Goal: Task Accomplishment & Management: Complete application form

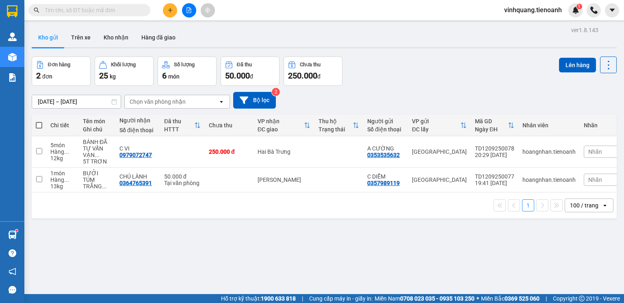
click at [102, 11] on input "text" at bounding box center [93, 10] width 96 height 9
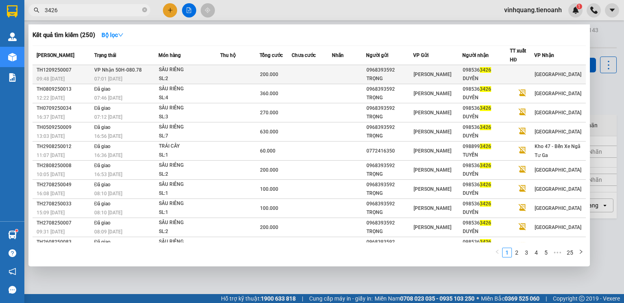
type input "3426"
click at [224, 73] on td at bounding box center [239, 74] width 39 height 19
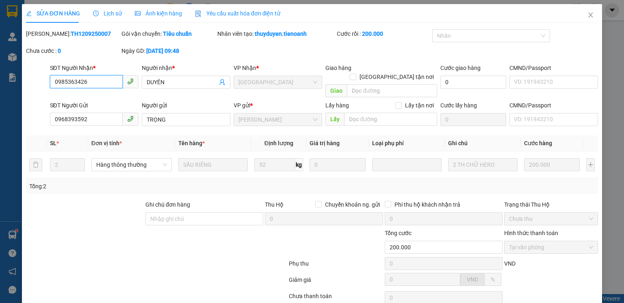
type input "0985363426"
type input "DUYÊN"
type input "0968393592"
type input "TRỌNG"
type input "200.000"
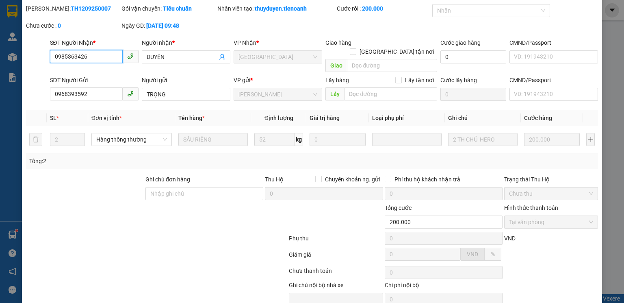
scroll to position [54, 0]
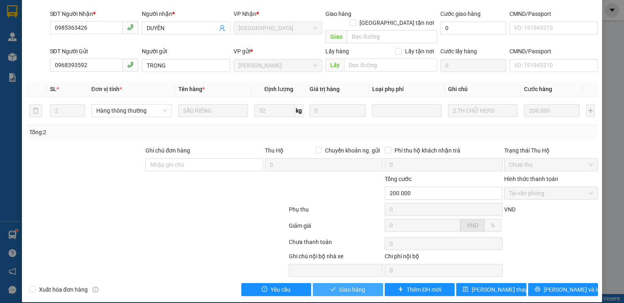
click at [358, 285] on span "Giao hàng" at bounding box center [352, 289] width 26 height 9
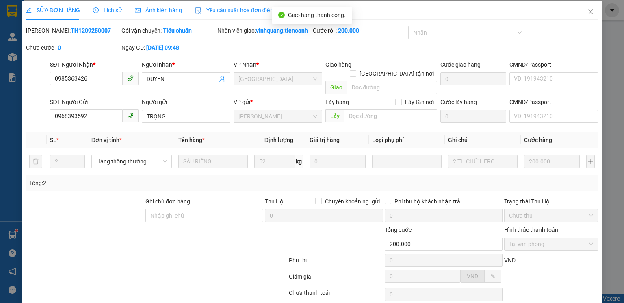
scroll to position [0, 0]
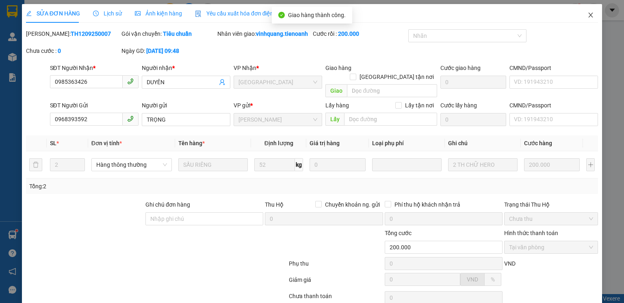
click at [588, 13] on icon "close" at bounding box center [591, 15] width 7 height 7
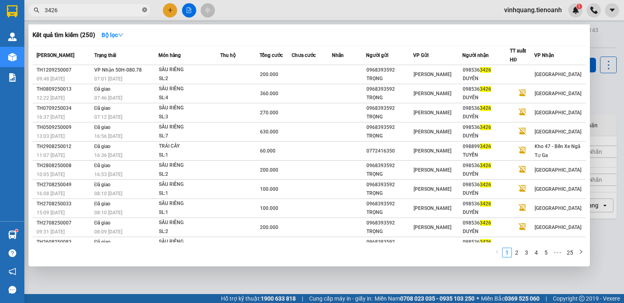
click at [146, 11] on icon "close-circle" at bounding box center [144, 9] width 5 height 5
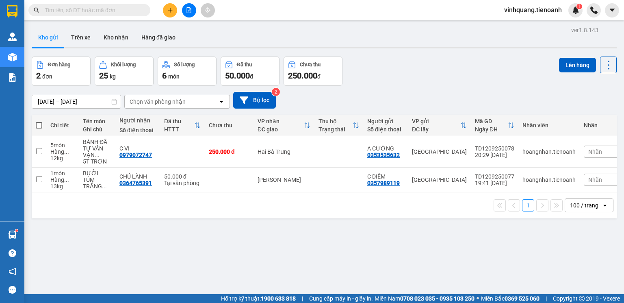
click at [96, 10] on input "text" at bounding box center [93, 10] width 96 height 9
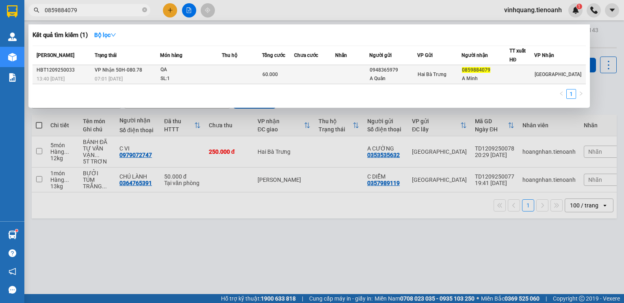
type input "0859884079"
click at [221, 71] on div "QA" at bounding box center [190, 69] width 61 height 9
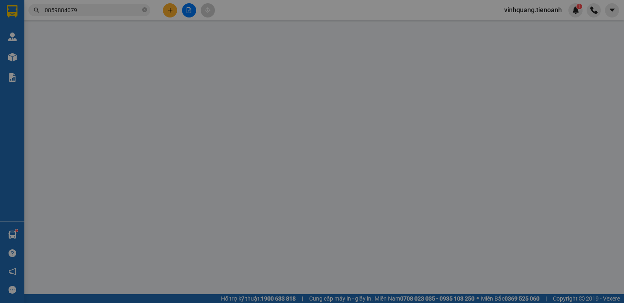
type input "0859884079"
type input "A Minh"
type input "0948365979"
type input "A Quân"
type input "60.000"
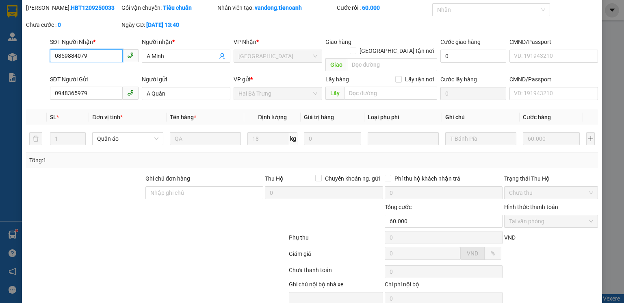
scroll to position [54, 0]
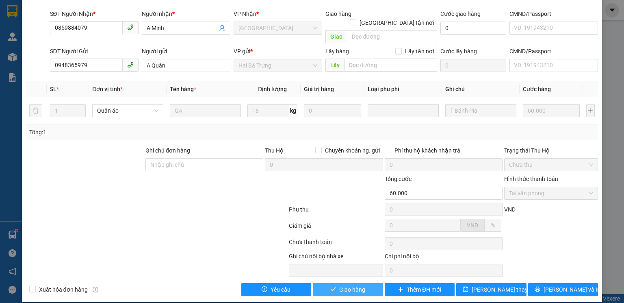
click at [359, 285] on span "Giao hàng" at bounding box center [352, 289] width 26 height 9
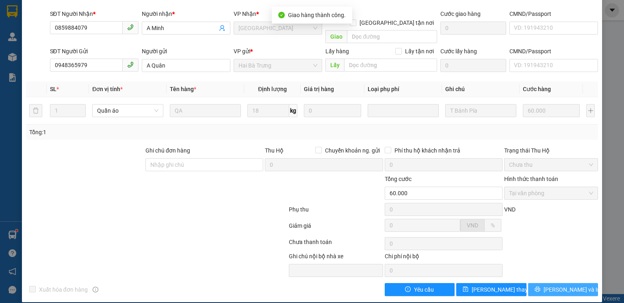
click at [582, 284] on button "[PERSON_NAME] và In" at bounding box center [563, 289] width 70 height 13
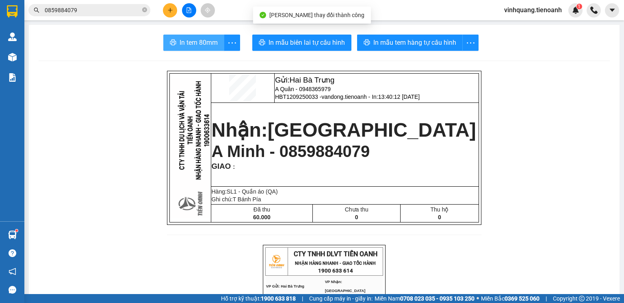
click at [215, 47] on button "In tem 80mm" at bounding box center [193, 43] width 61 height 16
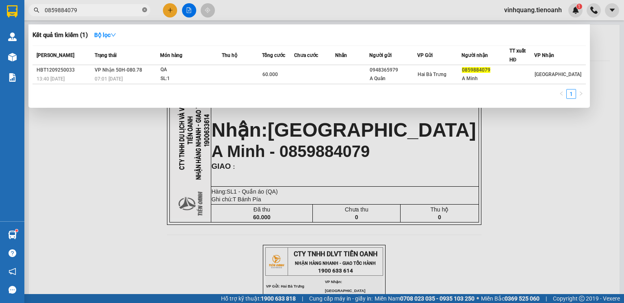
click at [145, 9] on icon "close-circle" at bounding box center [144, 9] width 5 height 5
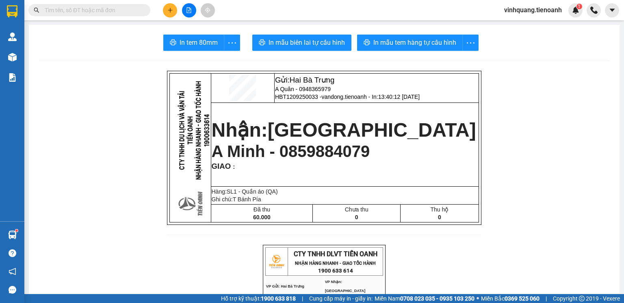
click at [113, 11] on input "text" at bounding box center [93, 10] width 96 height 9
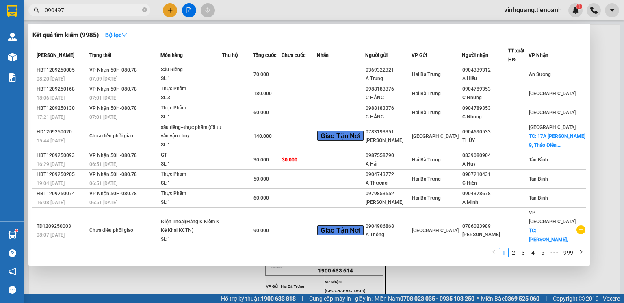
type input "0904974"
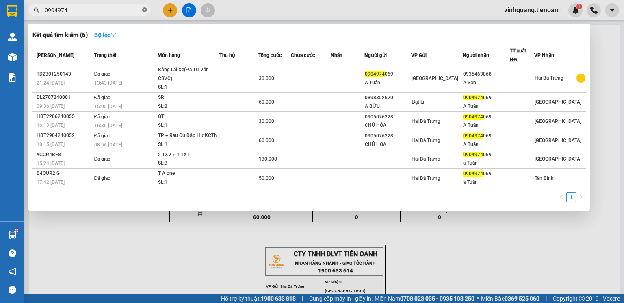
click at [145, 10] on icon "close-circle" at bounding box center [144, 9] width 5 height 5
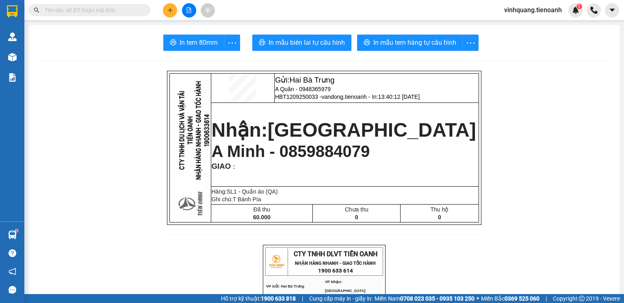
click at [111, 12] on input "text" at bounding box center [93, 10] width 96 height 9
click at [105, 11] on input "text" at bounding box center [93, 10] width 96 height 9
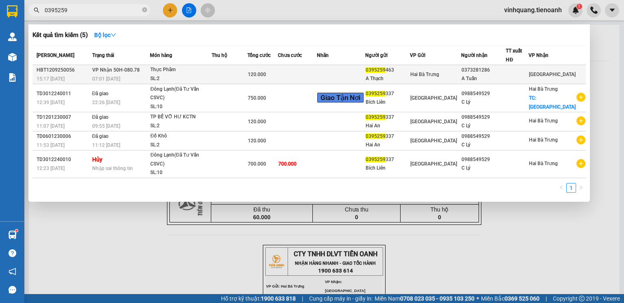
type input "0395259"
click at [347, 75] on td at bounding box center [341, 74] width 48 height 19
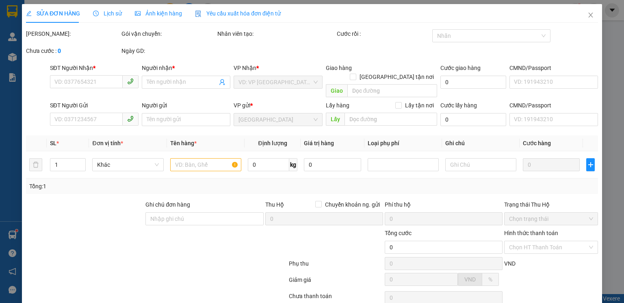
type input "0373281286"
type input "A Tuấn"
type input "0395259463"
type input "A Thạch"
type input "120.000"
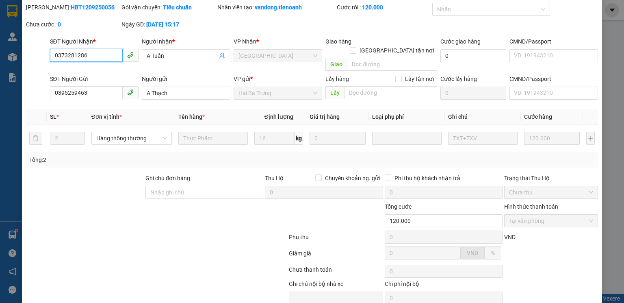
scroll to position [54, 0]
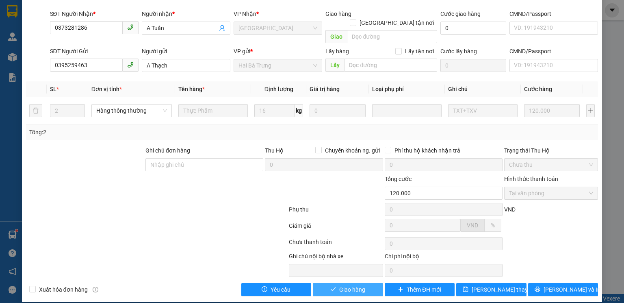
click at [351, 285] on span "Giao hàng" at bounding box center [352, 289] width 26 height 9
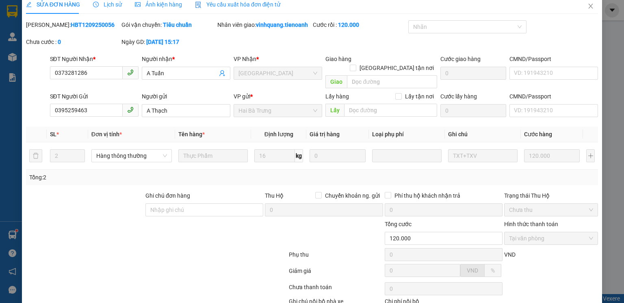
scroll to position [0, 0]
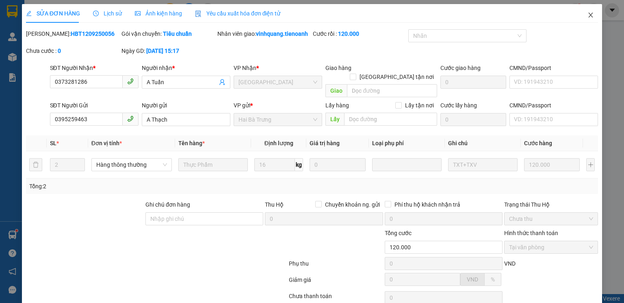
click at [588, 13] on icon "close" at bounding box center [591, 15] width 7 height 7
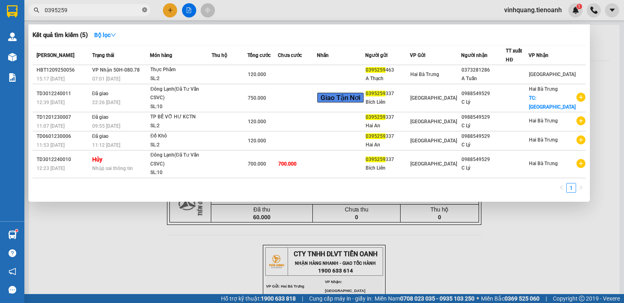
click at [143, 10] on icon "close-circle" at bounding box center [144, 9] width 5 height 5
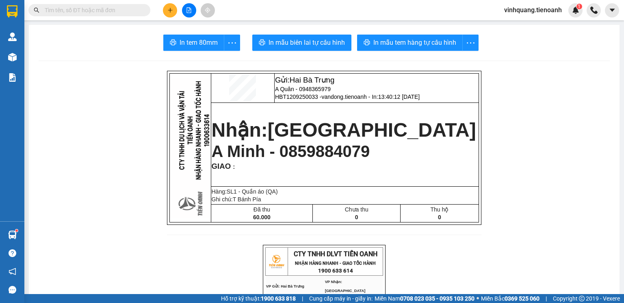
click at [90, 9] on input "text" at bounding box center [93, 10] width 96 height 9
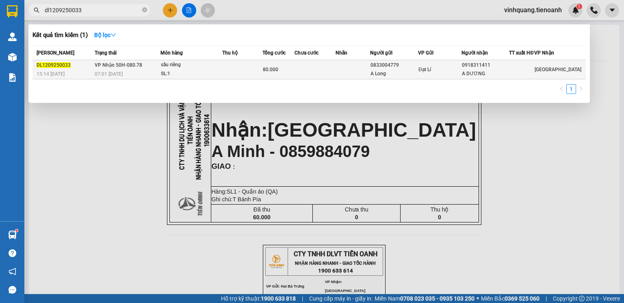
type input "dl1209250033"
click at [304, 72] on td at bounding box center [315, 69] width 41 height 19
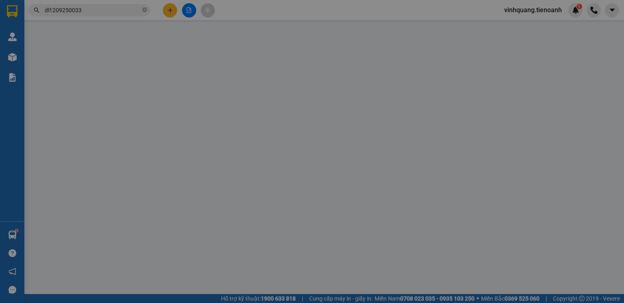
type input "0918311411"
type input "A DƯƠNG"
type input "066084000157"
type input "0833004779"
type input "A Long"
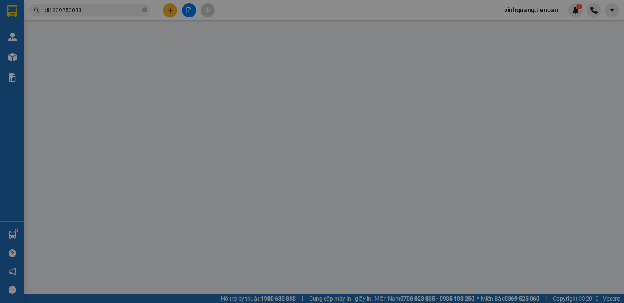
type input "80.000"
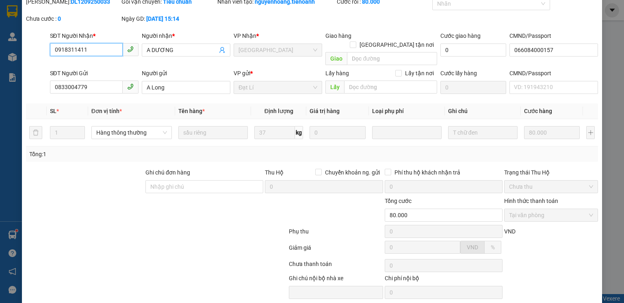
scroll to position [54, 0]
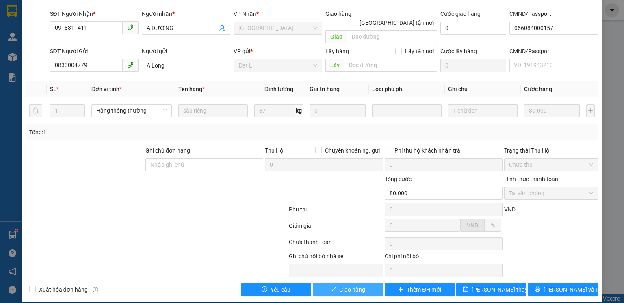
click at [349, 285] on span "Giao hàng" at bounding box center [352, 289] width 26 height 9
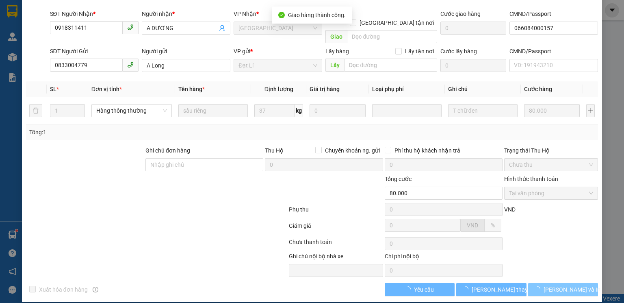
click at [564, 285] on span "[PERSON_NAME] và In" at bounding box center [572, 289] width 57 height 9
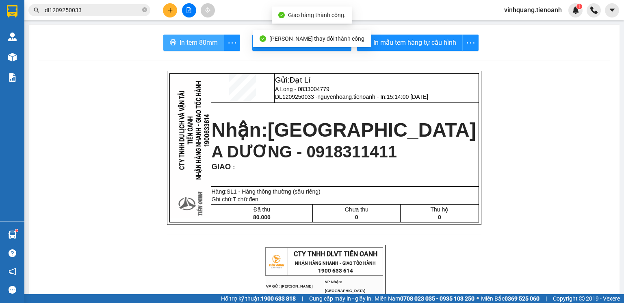
click at [206, 48] on button "In tem 80mm" at bounding box center [193, 43] width 61 height 16
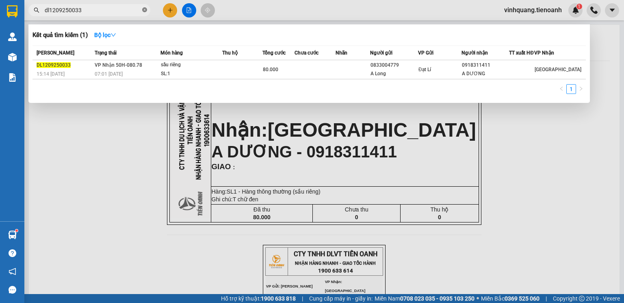
click at [144, 10] on icon "close-circle" at bounding box center [144, 9] width 5 height 5
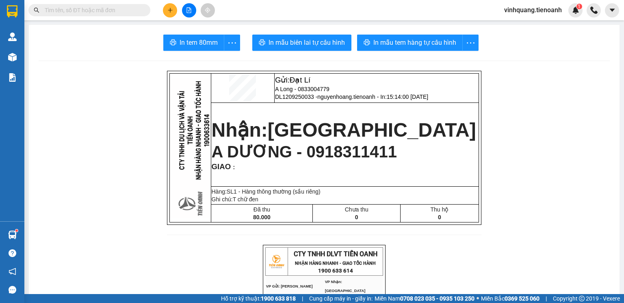
click at [109, 4] on span at bounding box center [89, 10] width 122 height 12
click at [109, 15] on span at bounding box center [89, 10] width 122 height 12
click at [88, 8] on input "text" at bounding box center [93, 10] width 96 height 9
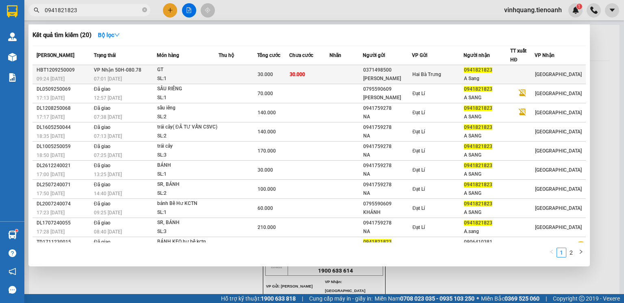
type input "0941821823"
click at [244, 75] on td at bounding box center [238, 74] width 39 height 19
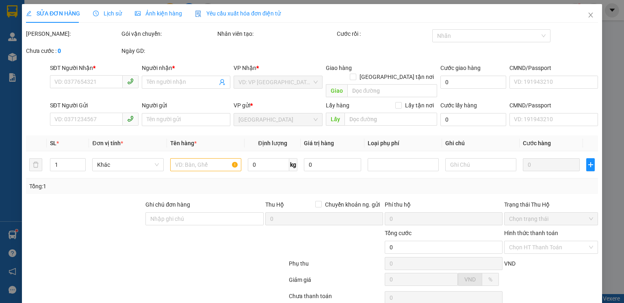
type input "0941821823"
type input "A Sang"
type input "0371498500"
type input "[PERSON_NAME]"
type input "30.000"
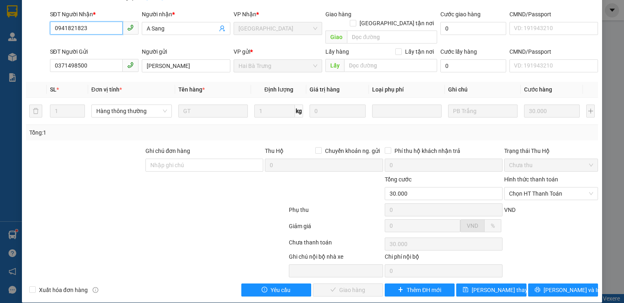
scroll to position [54, 0]
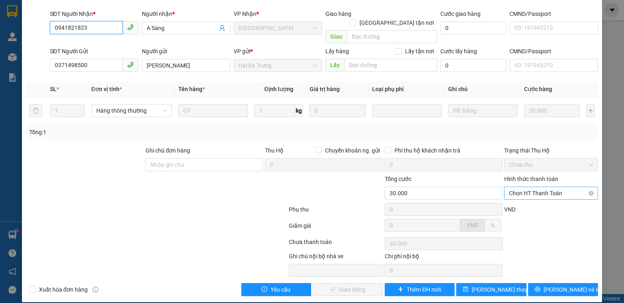
click at [546, 187] on span "Chọn HT Thanh Toán" at bounding box center [551, 193] width 84 height 12
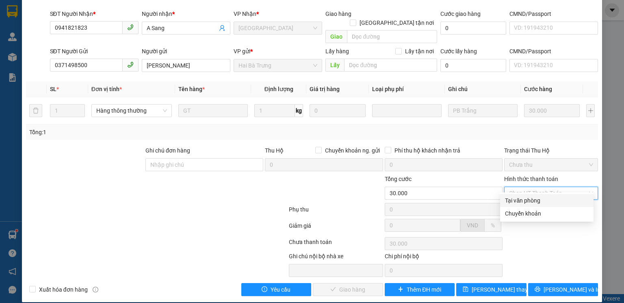
click at [516, 202] on div "Tại văn phòng" at bounding box center [547, 200] width 84 height 9
type input "0"
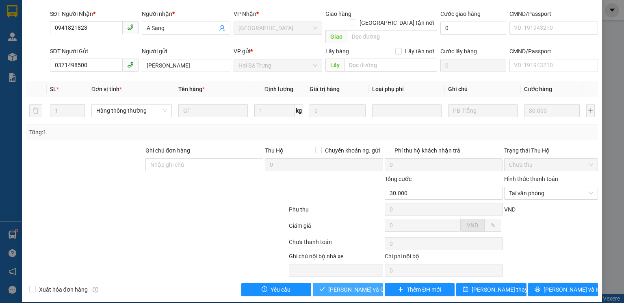
click at [349, 285] on span "[PERSON_NAME] và Giao hàng" at bounding box center [367, 289] width 78 height 9
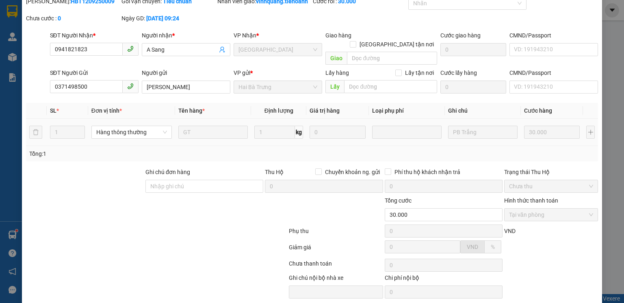
scroll to position [0, 0]
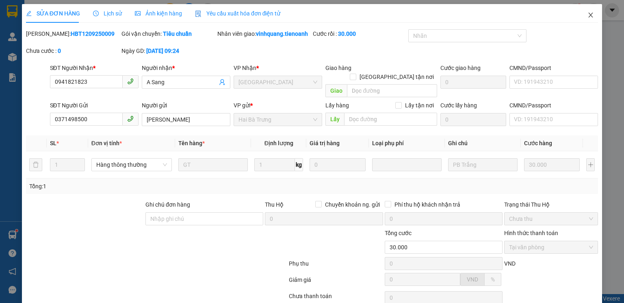
click at [588, 14] on icon "close" at bounding box center [591, 15] width 7 height 7
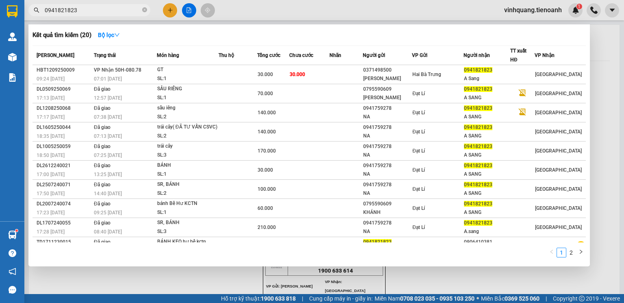
click at [143, 8] on span at bounding box center [144, 11] width 5 height 8
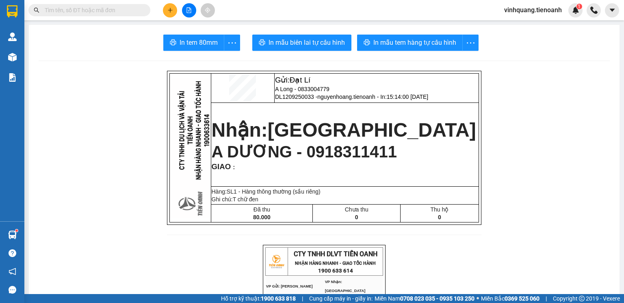
click at [102, 11] on input "text" at bounding box center [93, 10] width 96 height 9
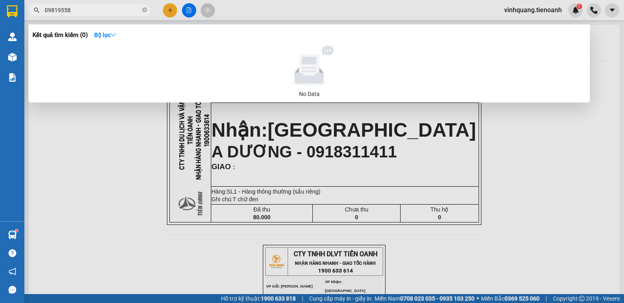
type input "098195588"
click at [145, 10] on icon "close-circle" at bounding box center [144, 9] width 5 height 5
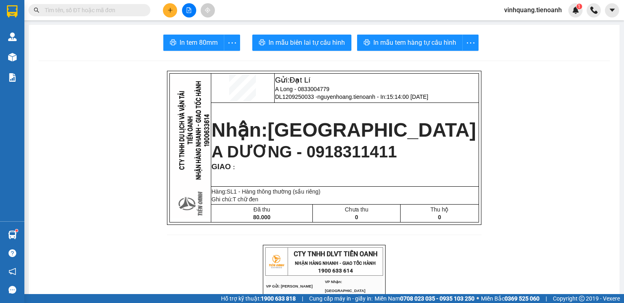
click at [97, 10] on input "text" at bounding box center [93, 10] width 96 height 9
click at [81, 12] on input "text" at bounding box center [93, 10] width 96 height 9
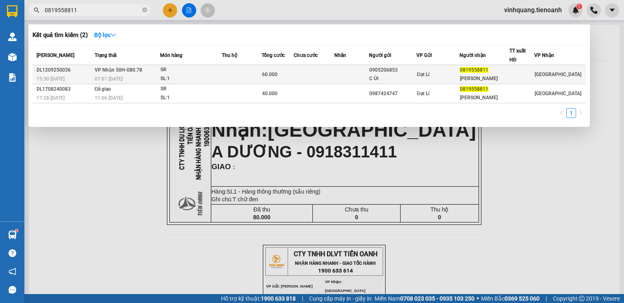
type input "0819558811"
click at [241, 70] on td at bounding box center [242, 74] width 40 height 19
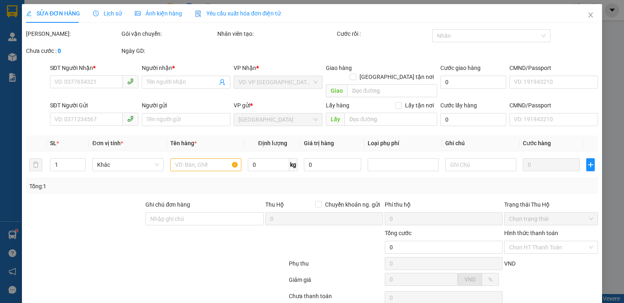
type input "0819558811"
type input "[PERSON_NAME]"
type input "0905206853"
type input "C Út"
type input "60.000"
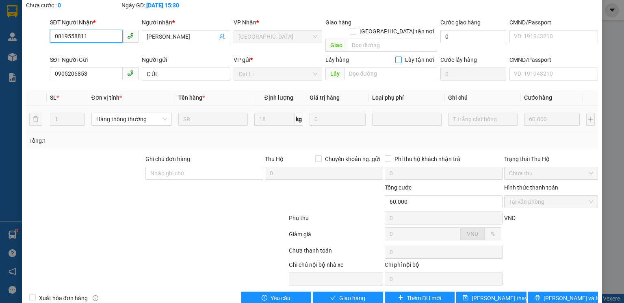
scroll to position [54, 0]
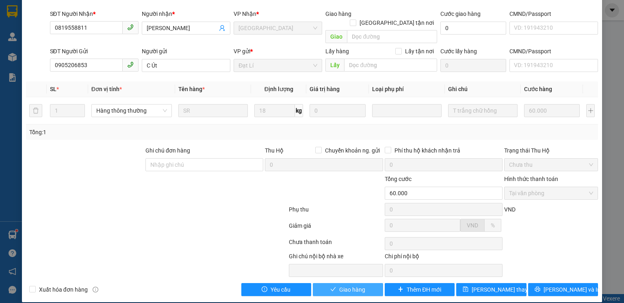
click at [362, 285] on span "Giao hàng" at bounding box center [352, 289] width 26 height 9
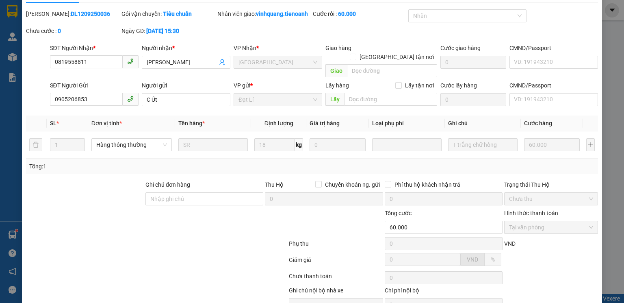
scroll to position [0, 0]
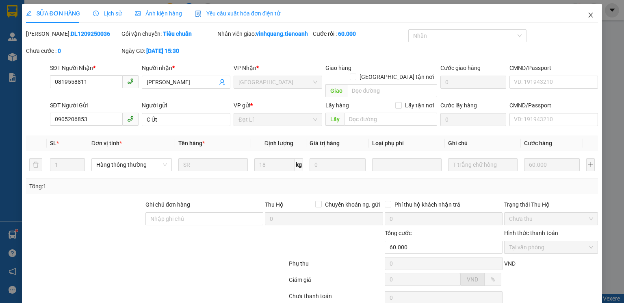
click at [589, 16] on icon "close" at bounding box center [591, 15] width 4 height 5
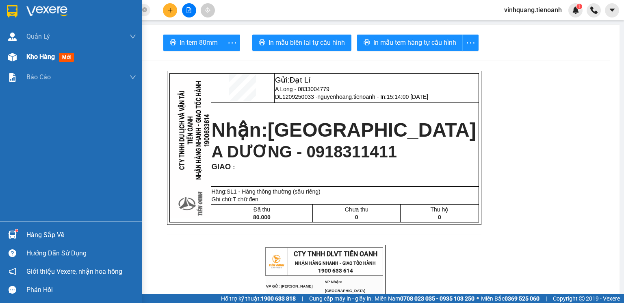
click at [11, 55] on img at bounding box center [12, 57] width 9 height 9
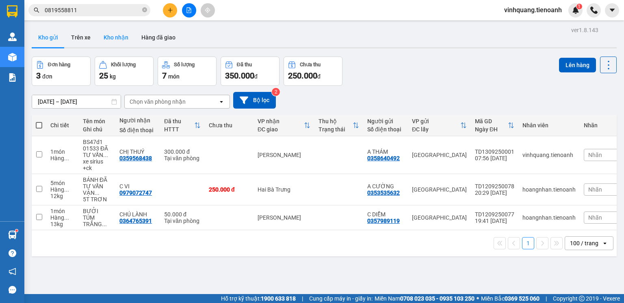
click at [124, 39] on button "Kho nhận" at bounding box center [116, 38] width 38 height 20
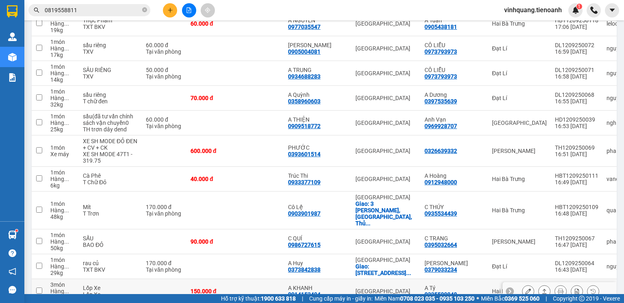
scroll to position [1040, 0]
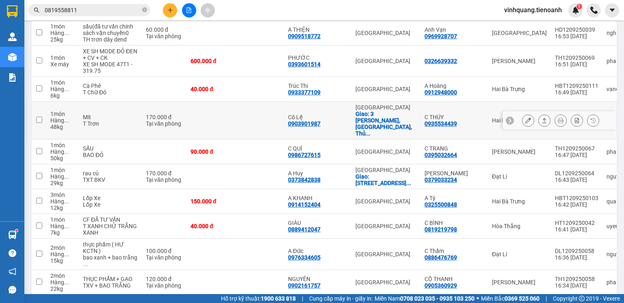
click at [525, 122] on icon at bounding box center [528, 120] width 6 height 6
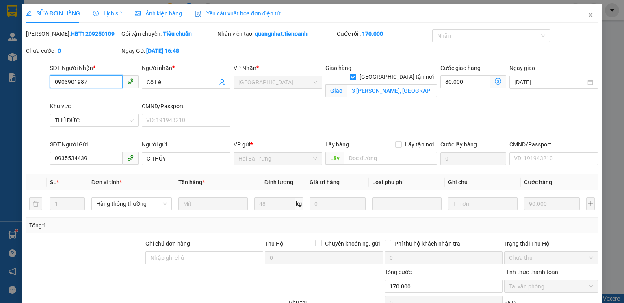
type input "0903901987"
type input "Cô Lệ"
checkbox input "true"
type input "3 [PERSON_NAME], [GEOGRAPHIC_DATA], [GEOGRAPHIC_DATA], [GEOGRAPHIC_DATA]"
type input "0935534439"
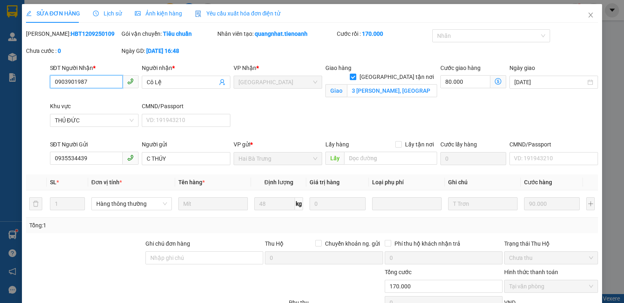
type input "C THÚY"
type input "170.000"
click at [588, 17] on icon "close" at bounding box center [591, 15] width 7 height 7
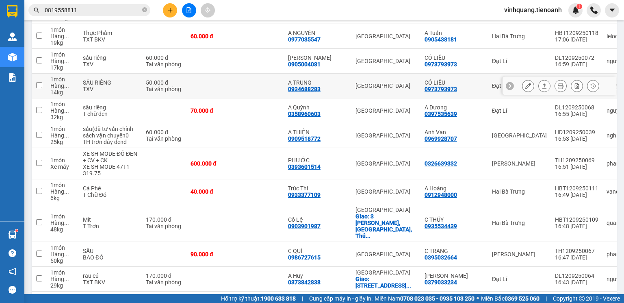
scroll to position [943, 0]
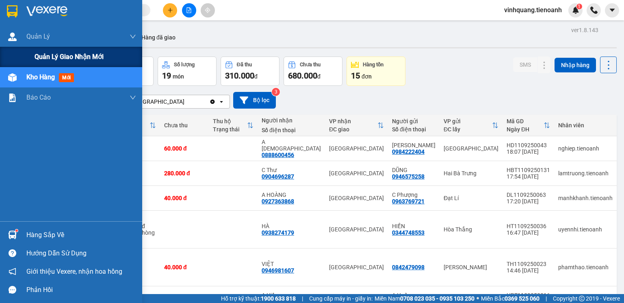
click at [61, 55] on span "Quản lý giao nhận mới" at bounding box center [69, 57] width 69 height 10
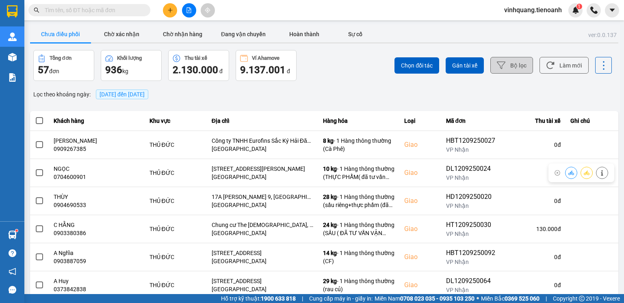
click at [507, 72] on button "Bộ lọc" at bounding box center [511, 65] width 43 height 17
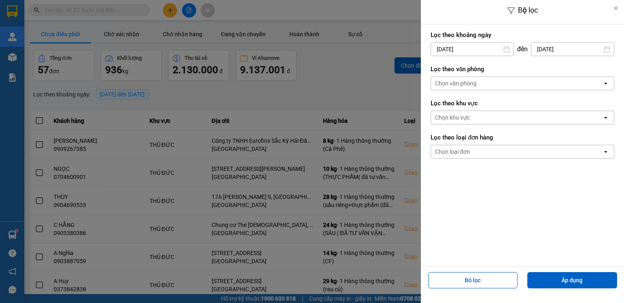
click at [492, 82] on div "Chọn văn phòng" at bounding box center [516, 83] width 171 height 13
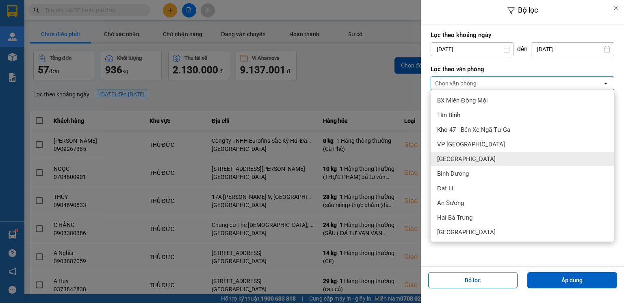
drag, startPoint x: 457, startPoint y: 161, endPoint x: 541, endPoint y: 233, distance: 111.2
click at [458, 162] on span "[GEOGRAPHIC_DATA]" at bounding box center [466, 159] width 59 height 8
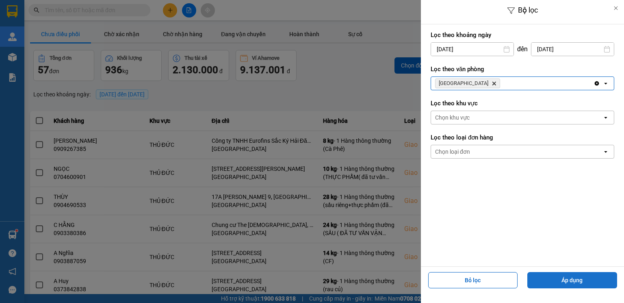
click at [572, 284] on button "Áp dụng" at bounding box center [572, 280] width 90 height 16
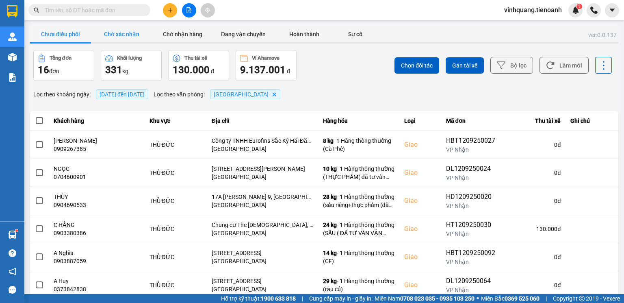
click at [129, 37] on button "Chờ xác nhận" at bounding box center [121, 34] width 61 height 16
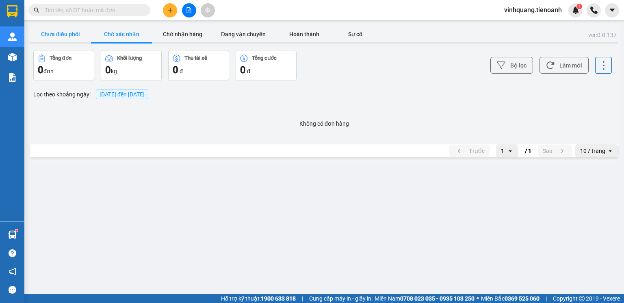
click at [72, 36] on button "Chưa điều phối" at bounding box center [60, 34] width 61 height 16
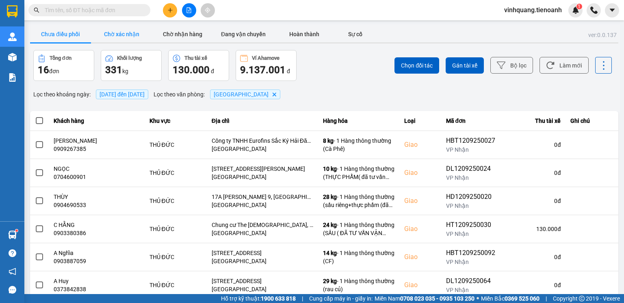
click at [111, 37] on button "Chờ xác nhận" at bounding box center [121, 34] width 61 height 16
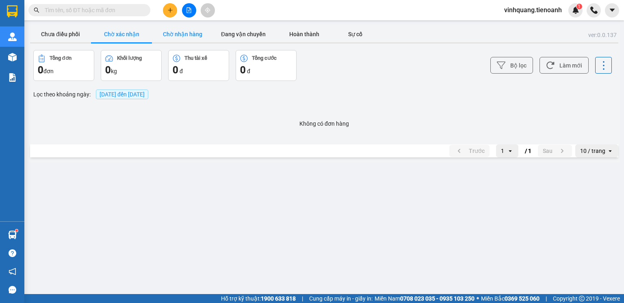
click at [184, 37] on button "Chờ nhận hàng" at bounding box center [182, 34] width 61 height 16
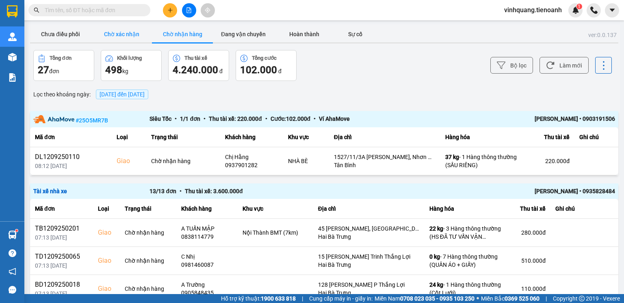
click at [126, 37] on button "Chờ xác nhận" at bounding box center [121, 34] width 61 height 16
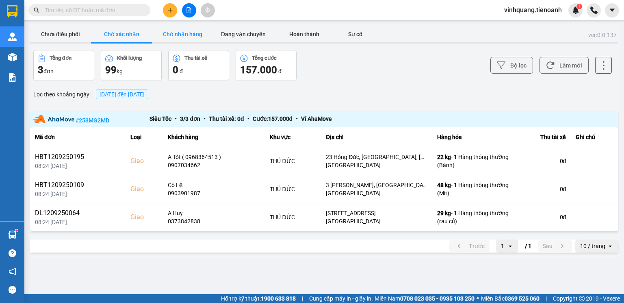
click at [176, 36] on button "Chờ nhận hàng" at bounding box center [182, 34] width 61 height 16
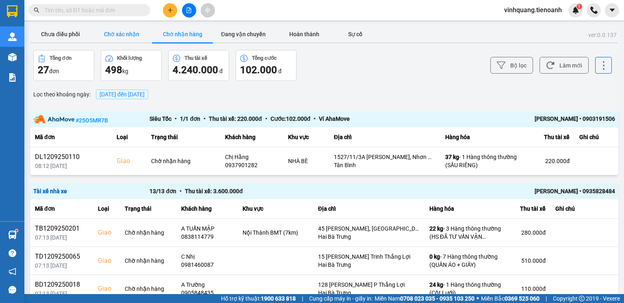
click at [128, 37] on button "Chờ xác nhận" at bounding box center [121, 34] width 61 height 16
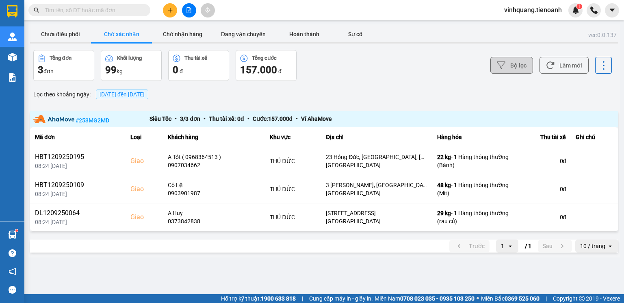
click at [510, 68] on button "Bộ lọc" at bounding box center [511, 65] width 43 height 17
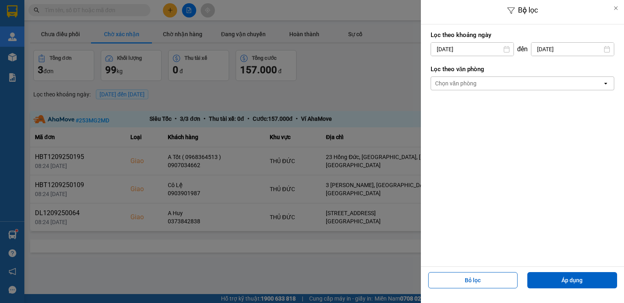
click at [471, 85] on div "Chọn văn phòng" at bounding box center [455, 83] width 41 height 8
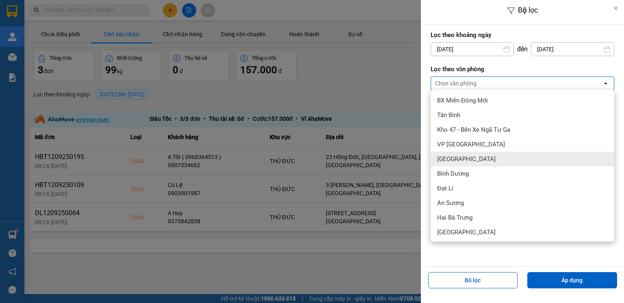
drag, startPoint x: 462, startPoint y: 159, endPoint x: 469, endPoint y: 166, distance: 9.5
click at [463, 160] on div "[GEOGRAPHIC_DATA]" at bounding box center [523, 159] width 184 height 15
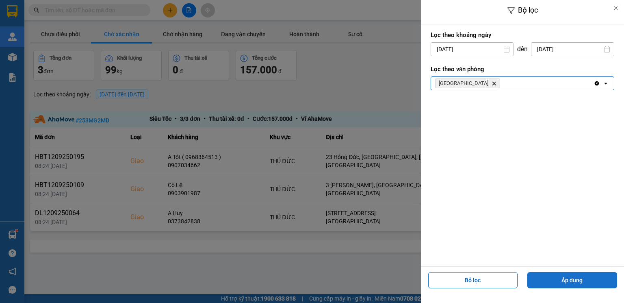
click at [579, 275] on button "Áp dụng" at bounding box center [572, 280] width 90 height 16
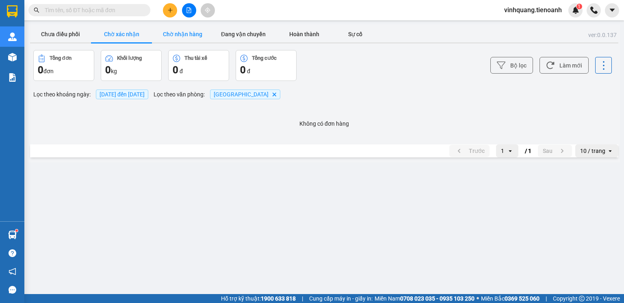
click at [181, 33] on button "Chờ nhận hàng" at bounding box center [182, 34] width 61 height 16
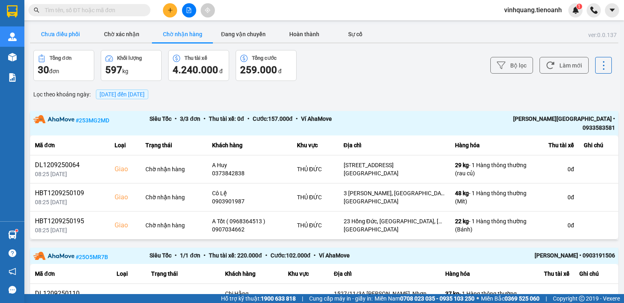
click at [62, 34] on button "Chưa điều phối" at bounding box center [60, 34] width 61 height 16
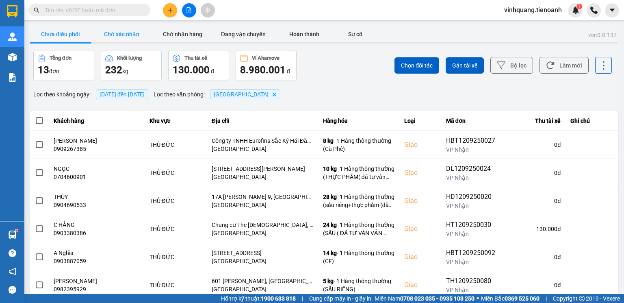
click at [119, 38] on button "Chờ xác nhận" at bounding box center [121, 34] width 61 height 16
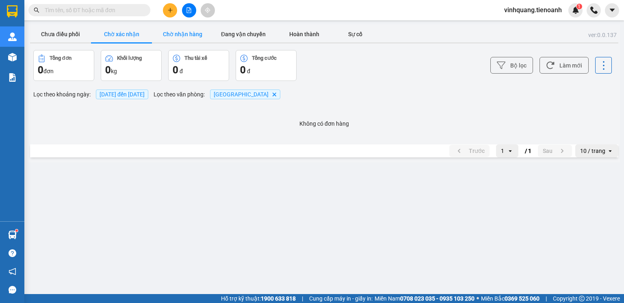
click at [192, 35] on button "Chờ nhận hàng" at bounding box center [182, 34] width 61 height 16
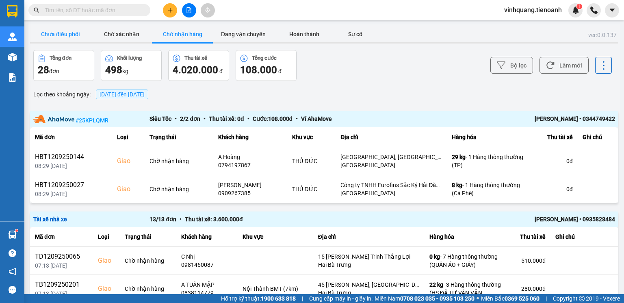
click at [71, 31] on button "Chưa điều phối" at bounding box center [60, 34] width 61 height 16
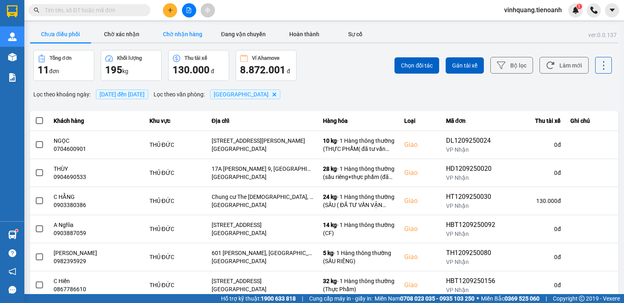
click at [179, 34] on button "Chờ nhận hàng" at bounding box center [182, 34] width 61 height 16
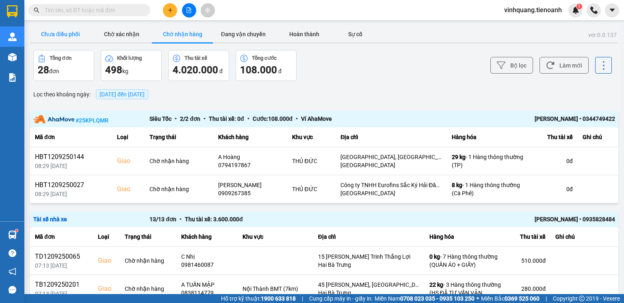
click at [71, 34] on button "Chưa điều phối" at bounding box center [60, 34] width 61 height 16
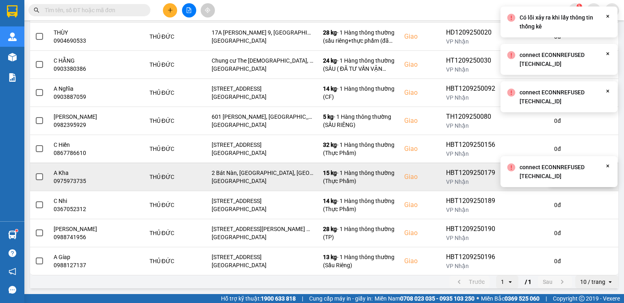
scroll to position [166, 0]
